Goal: Check status: Check status

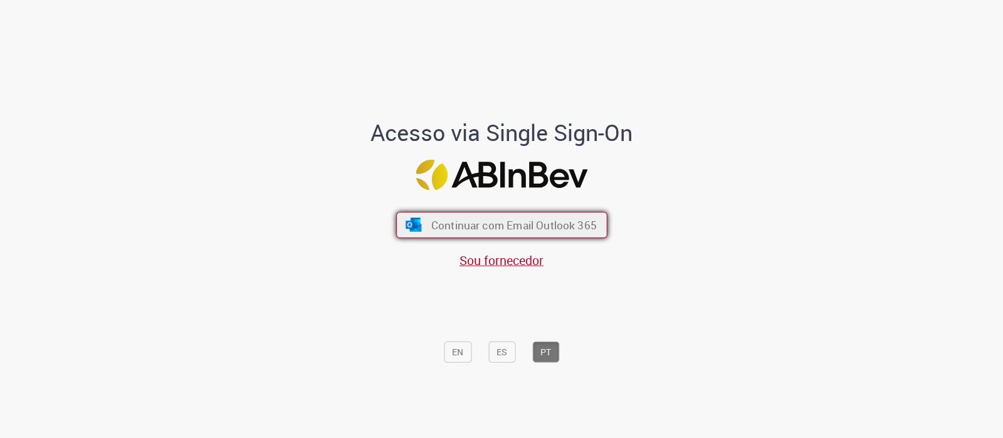
click at [575, 223] on span "Continuar com Email Outlook 365" at bounding box center [514, 225] width 166 height 14
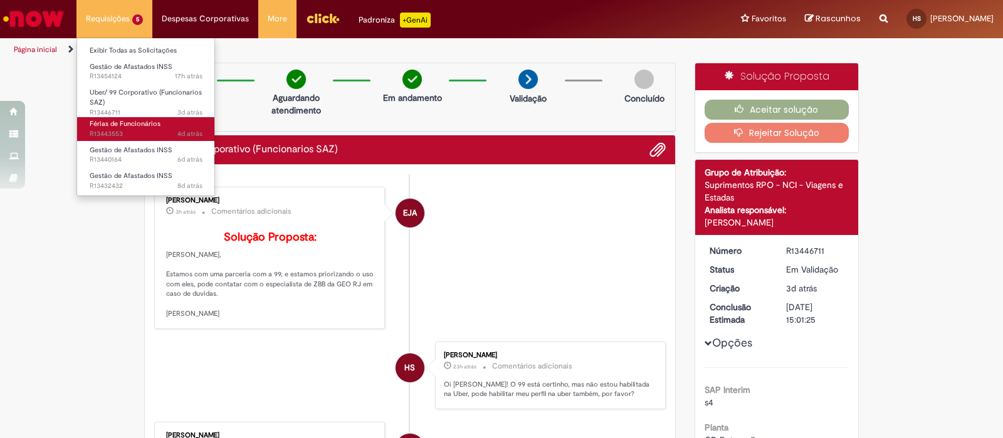
click at [147, 133] on span "4d atrás 4 dias atrás R13443553" at bounding box center [146, 134] width 113 height 10
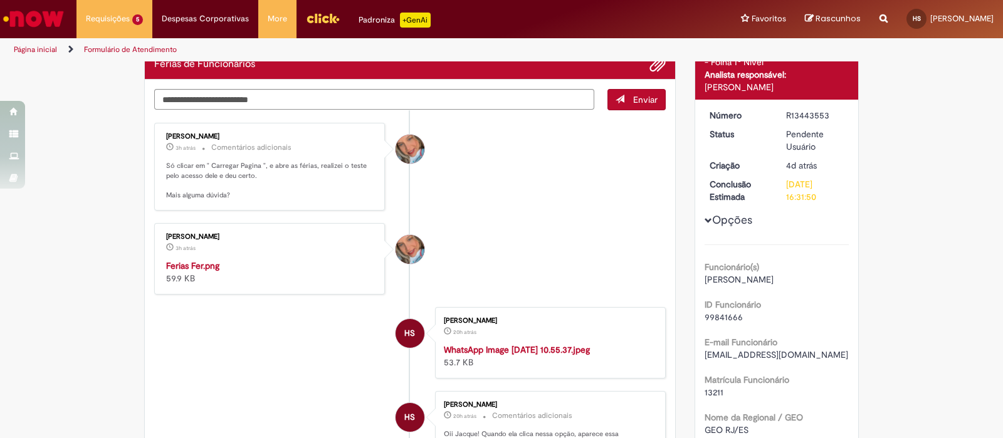
scroll to position [78, 0]
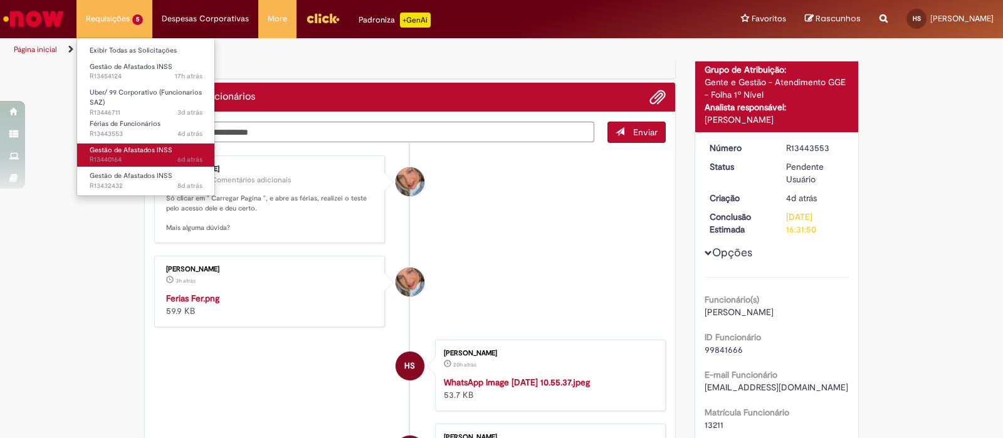
click at [131, 159] on span "6d atrás 6 dias atrás R13440164" at bounding box center [146, 160] width 113 height 10
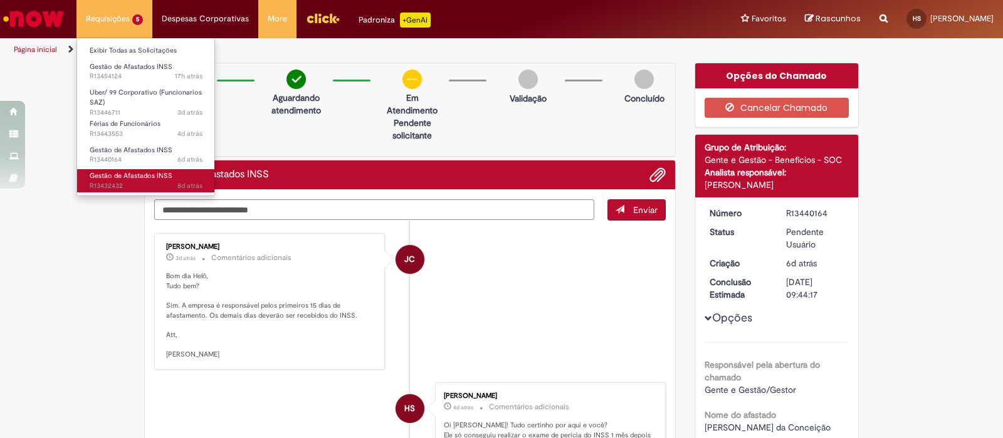
click at [142, 183] on span "8d atrás 8 dias atrás R13432432" at bounding box center [146, 186] width 113 height 10
